Goal: Task Accomplishment & Management: Manage account settings

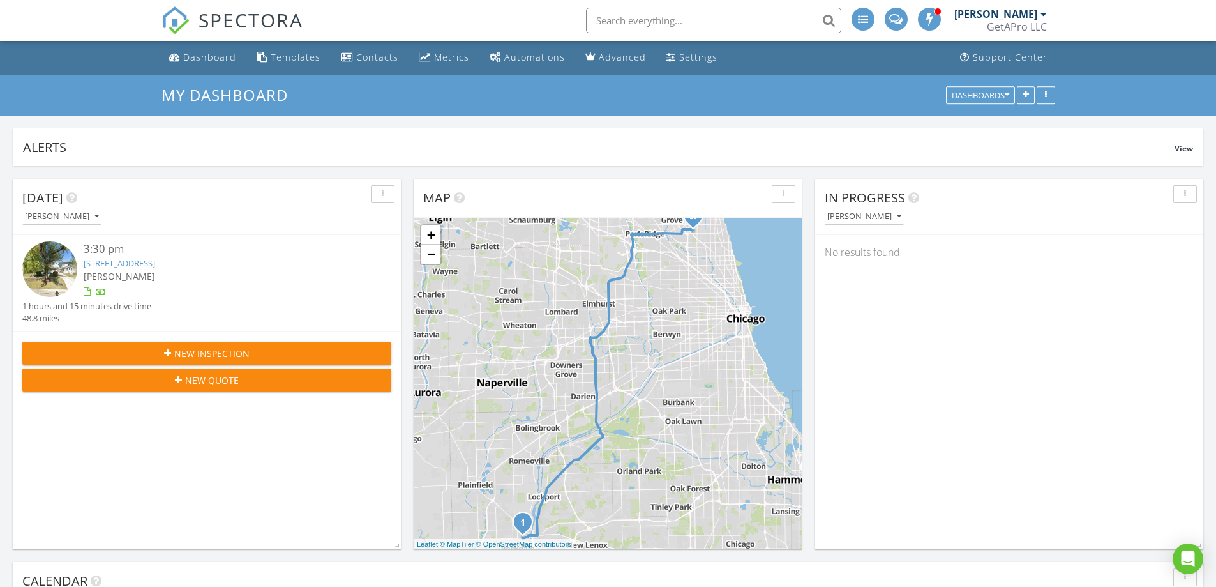
scroll to position [1182, 1236]
click at [217, 57] on div "Dashboard" at bounding box center [209, 57] width 53 height 12
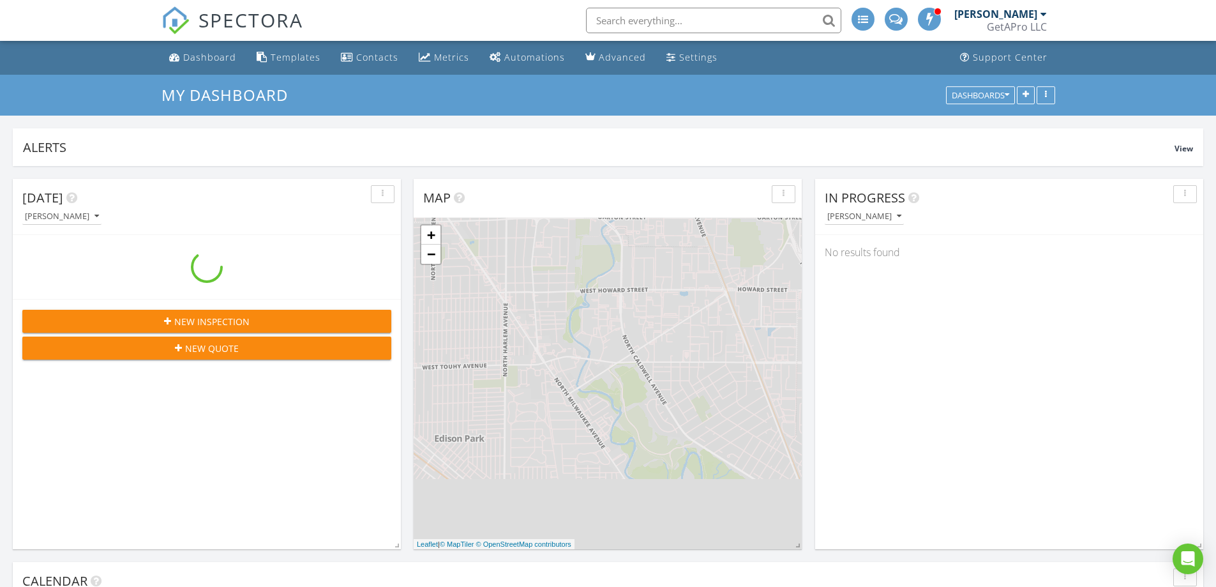
scroll to position [1182, 1236]
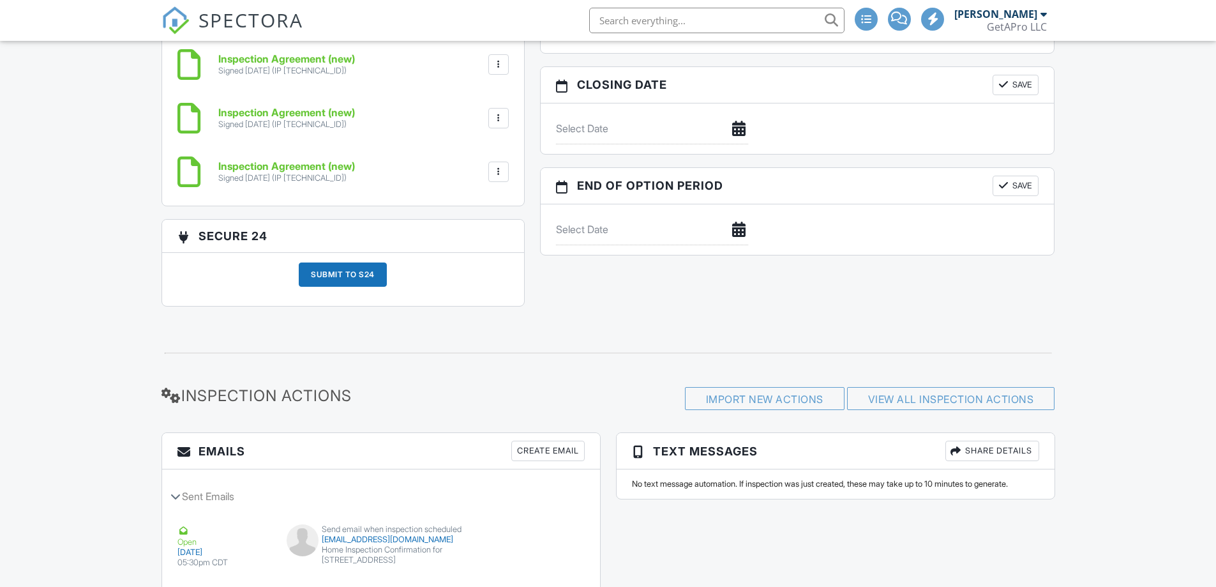
scroll to position [1269, 0]
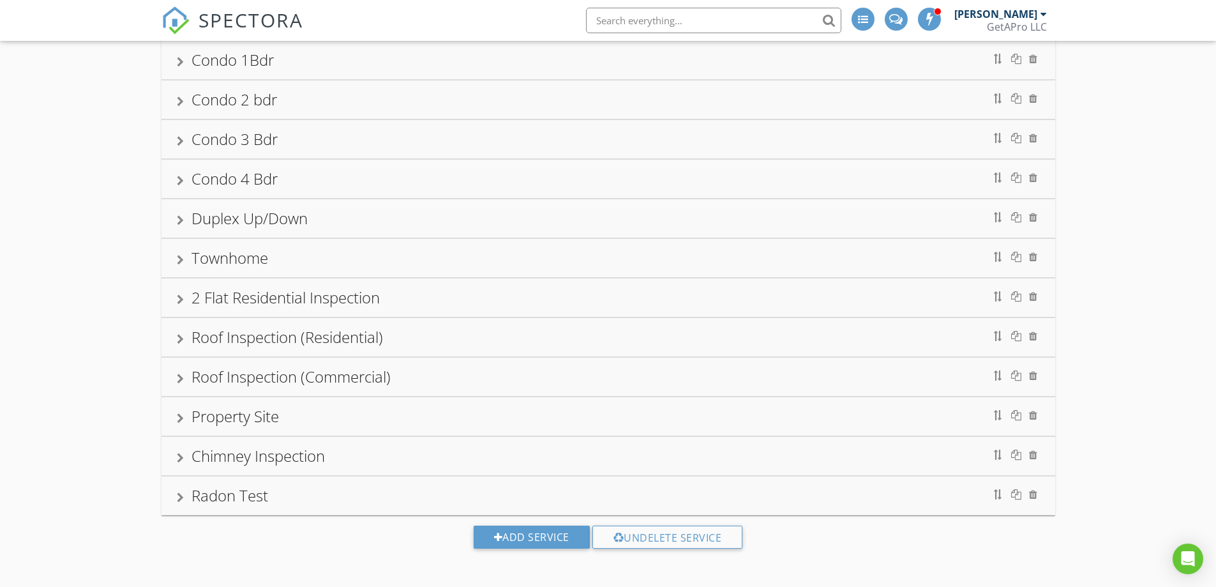
scroll to position [337, 0]
click at [387, 456] on div "Chimney Inspection" at bounding box center [608, 454] width 863 height 23
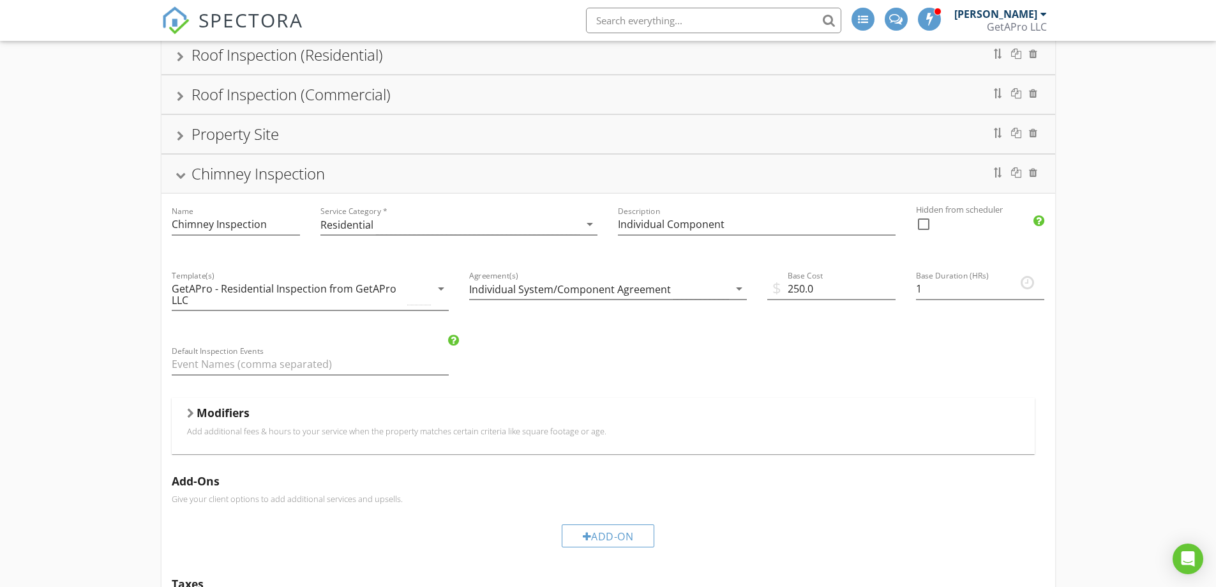
scroll to position [656, 0]
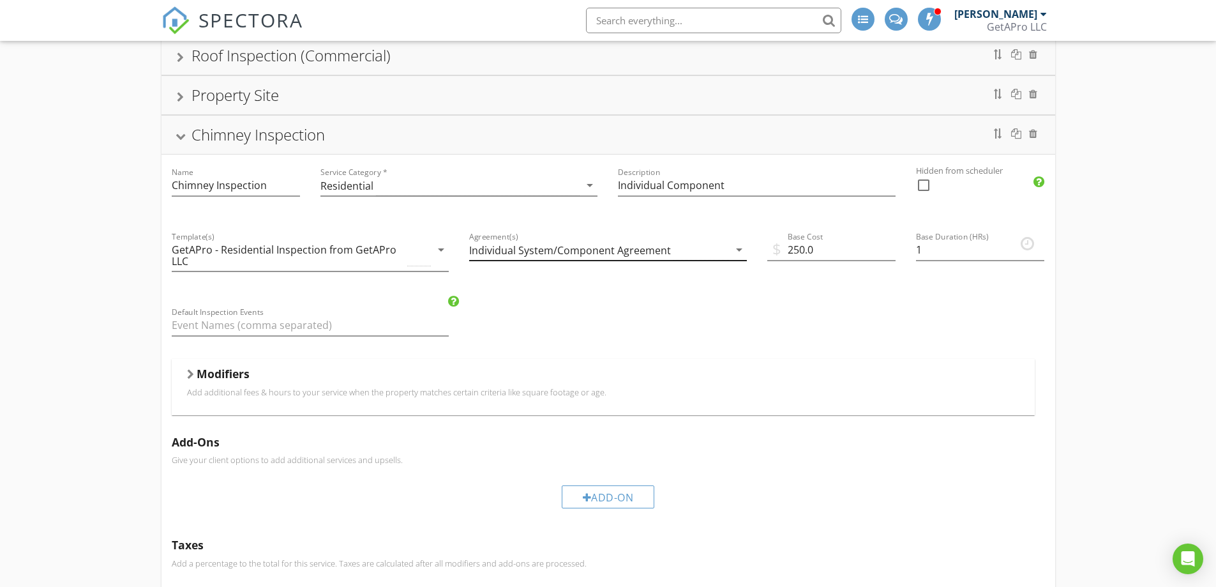
click at [732, 251] on icon "arrow_drop_down" at bounding box center [739, 249] width 15 height 15
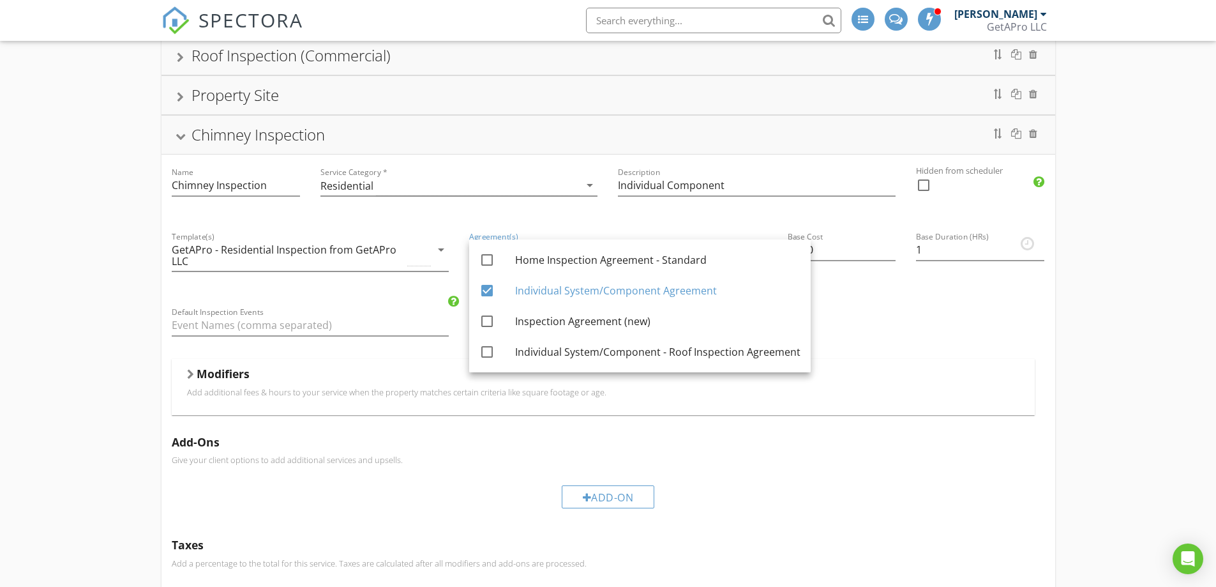
click at [1111, 389] on div "Single Family Home (under 1000sqft) Single Family Home (1000-2000sqft) Single F…" at bounding box center [608, 139] width 1216 height 1354
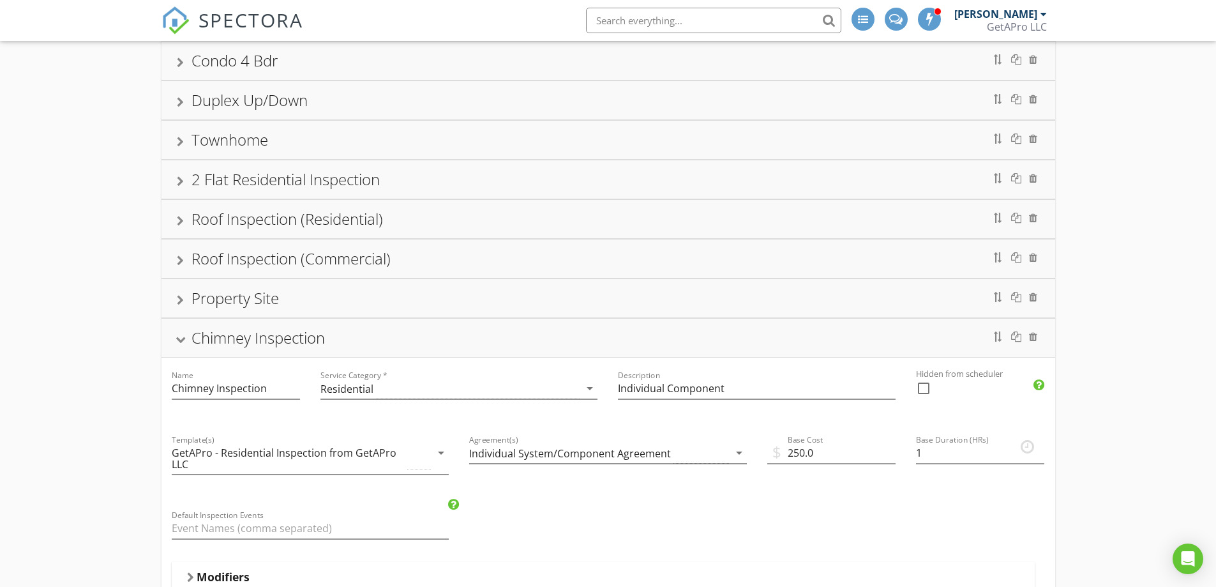
scroll to position [464, 0]
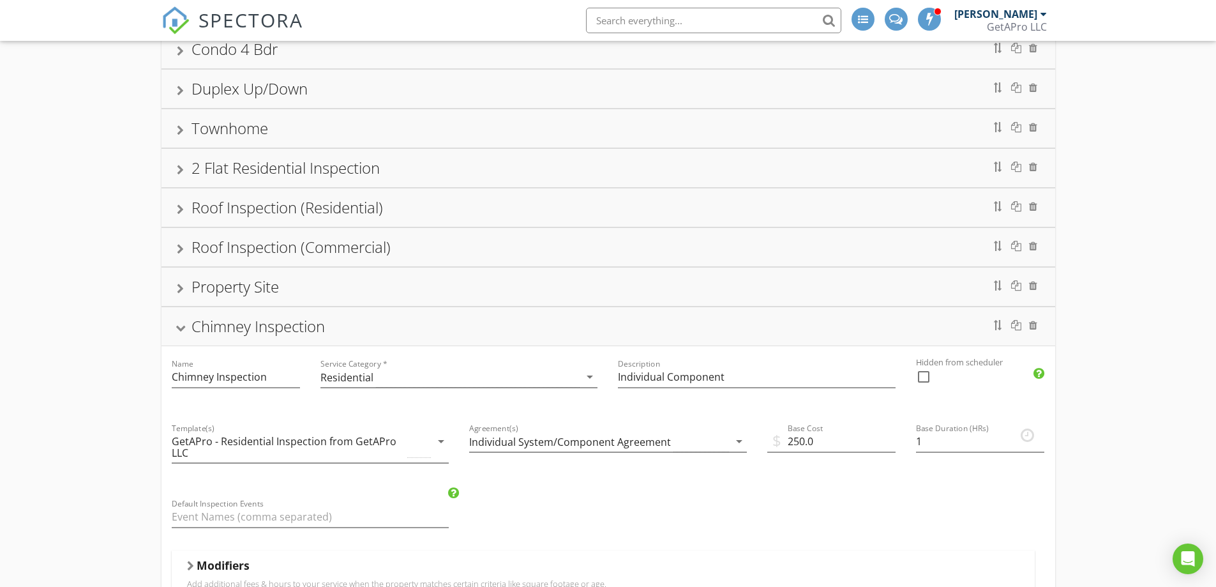
click at [182, 329] on div at bounding box center [180, 328] width 10 height 7
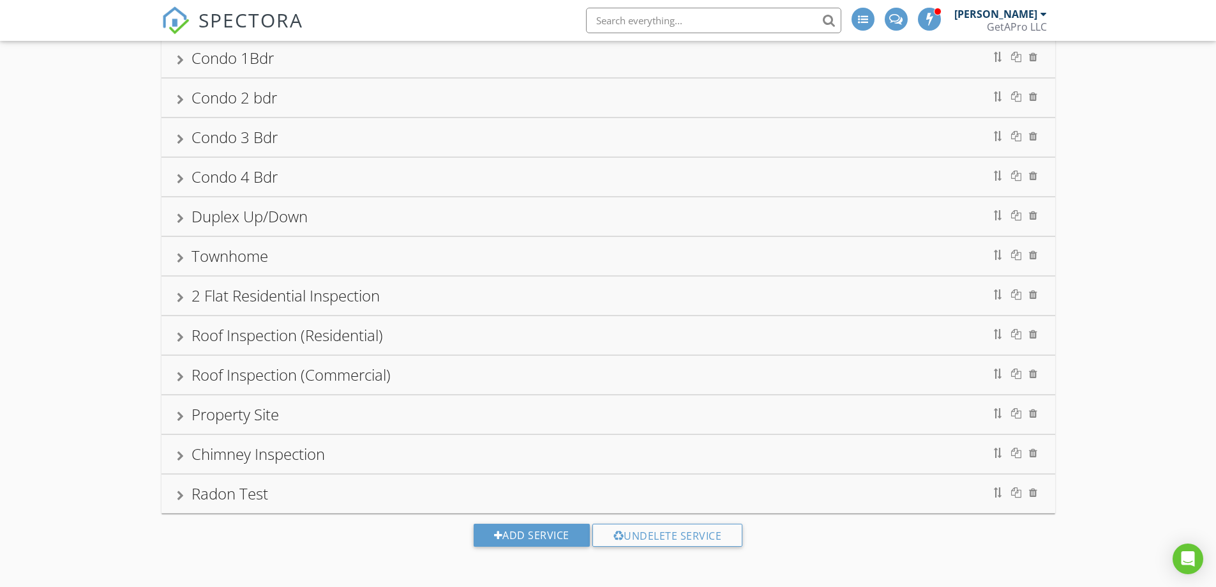
scroll to position [337, 0]
click at [412, 333] on div "Roof Inspection (Residential)" at bounding box center [608, 335] width 863 height 23
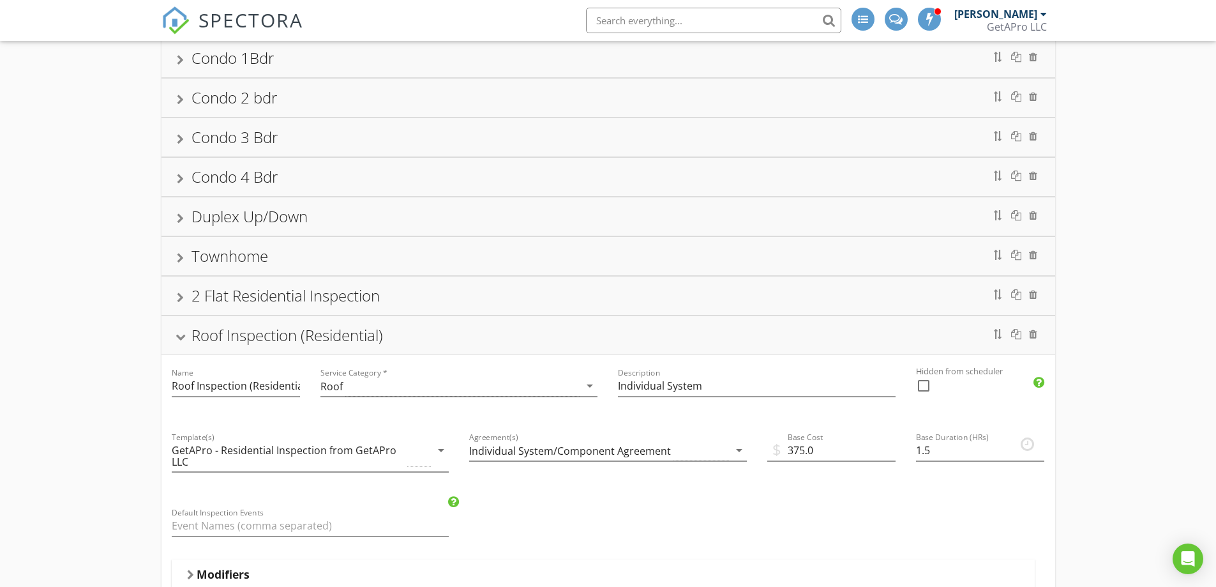
click at [412, 333] on div "Roof Inspection (Residential)" at bounding box center [608, 335] width 863 height 23
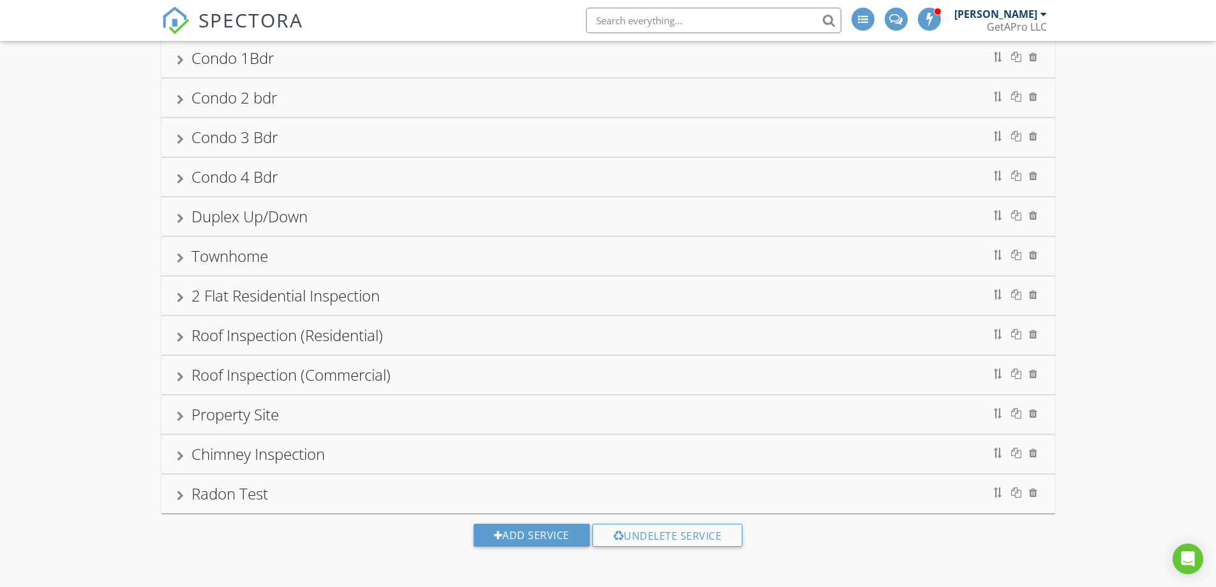
click at [375, 377] on div "Roof Inspection (Commercial)" at bounding box center [291, 374] width 199 height 21
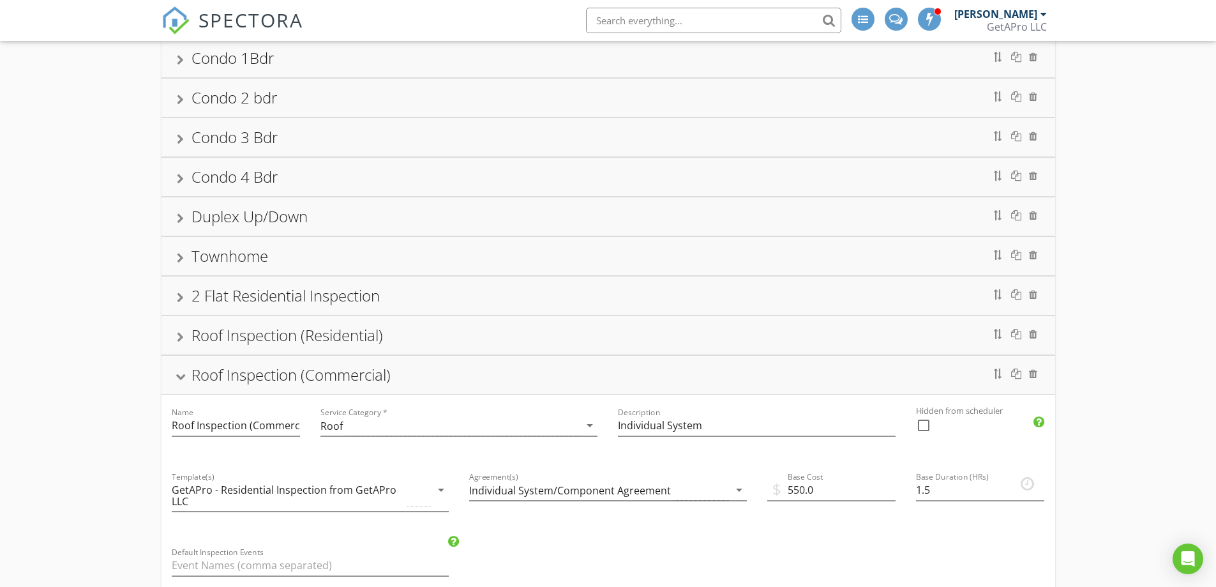
click at [375, 377] on div "Roof Inspection (Commercial)" at bounding box center [291, 374] width 199 height 21
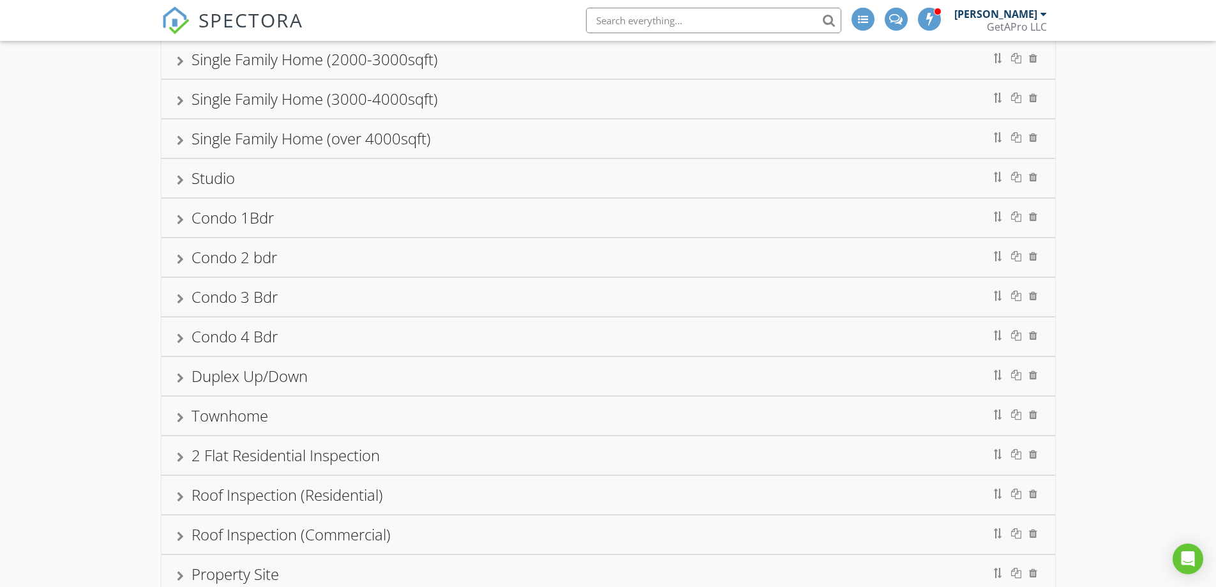
scroll to position [0, 0]
